Goal: Task Accomplishment & Management: Manage account settings

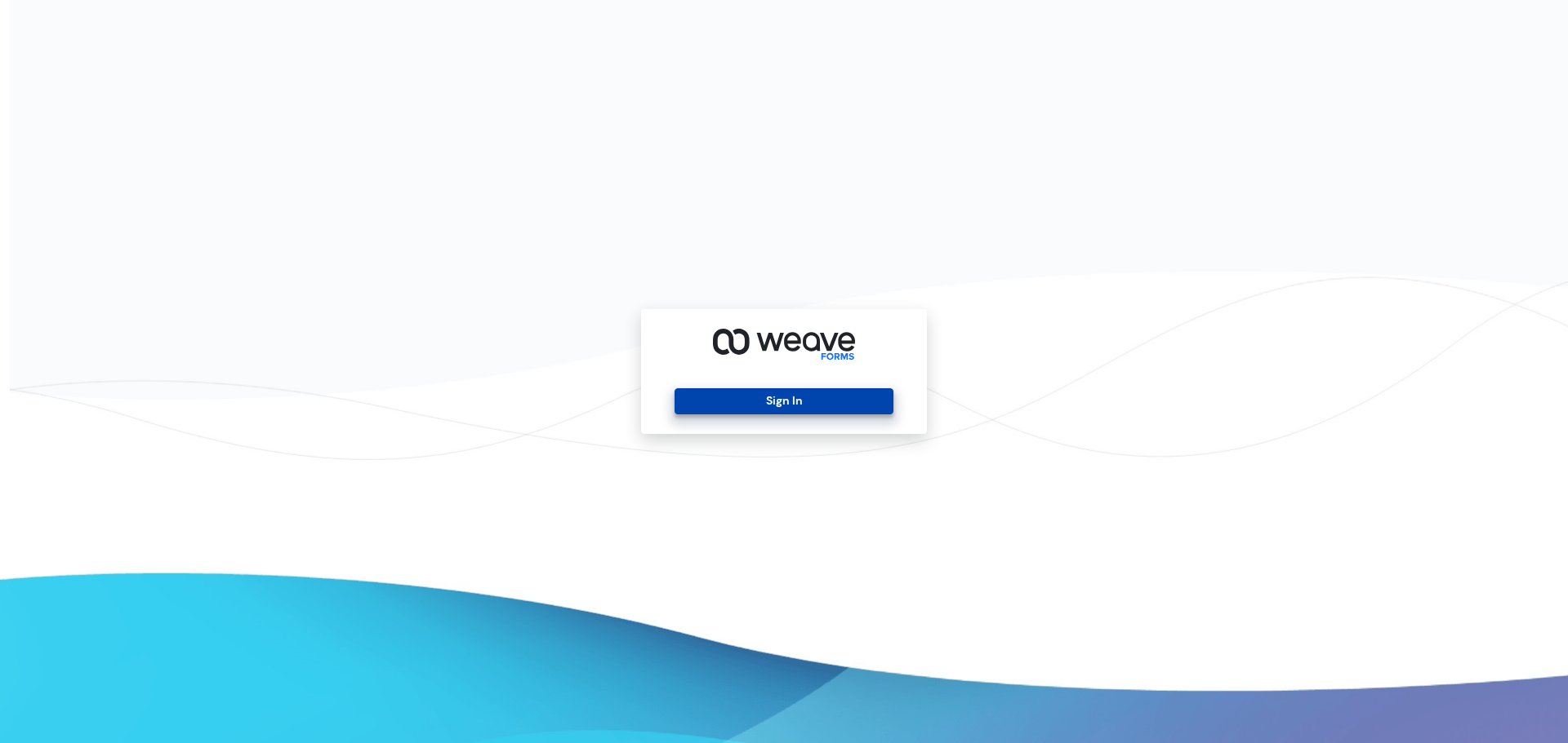
click at [793, 406] on button "Sign In" at bounding box center [784, 401] width 218 height 26
